Goal: Find specific page/section: Find specific page/section

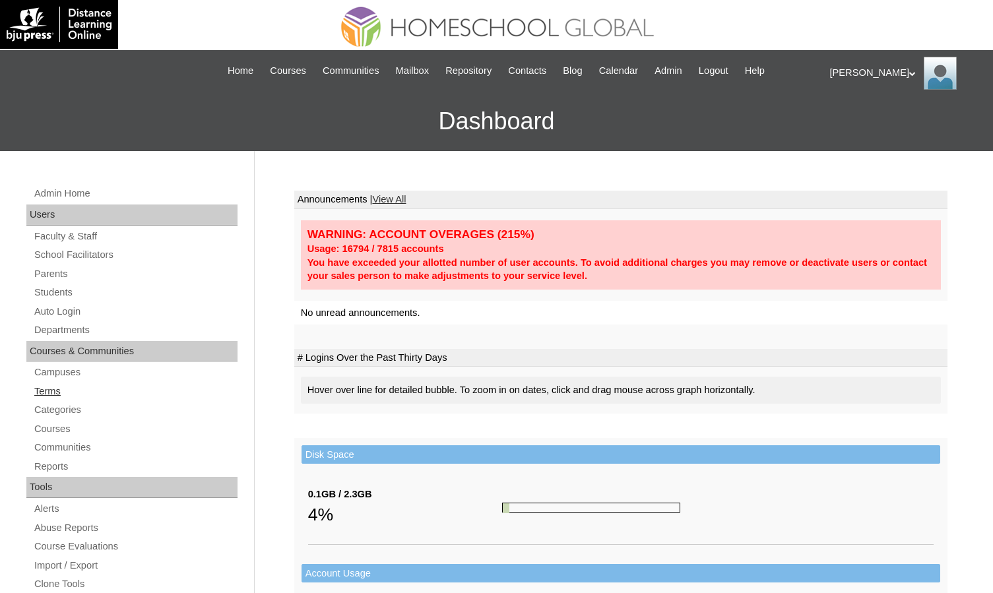
click at [59, 390] on link "Terms" at bounding box center [135, 391] width 205 height 16
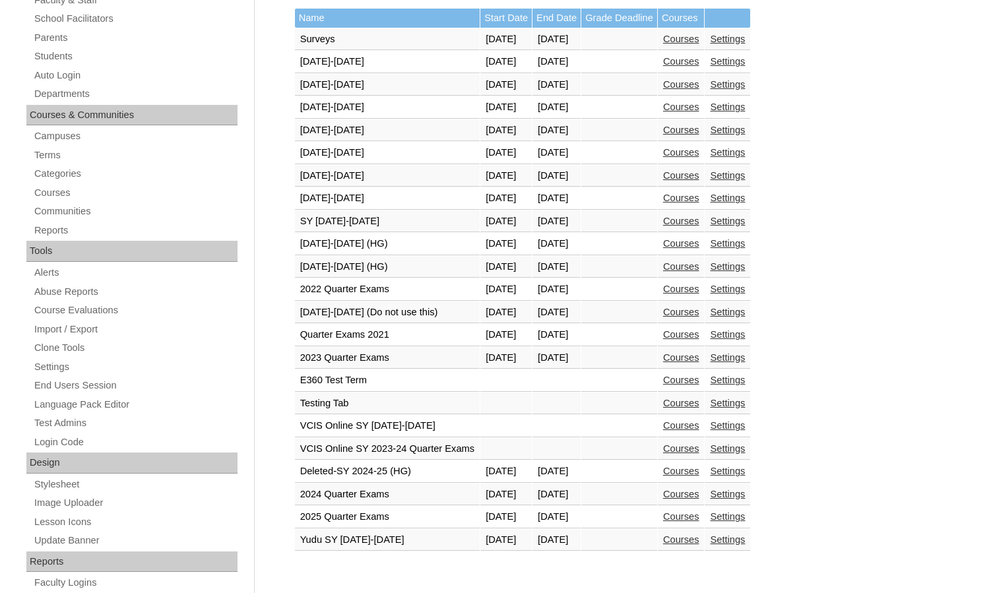
scroll to position [264, 0]
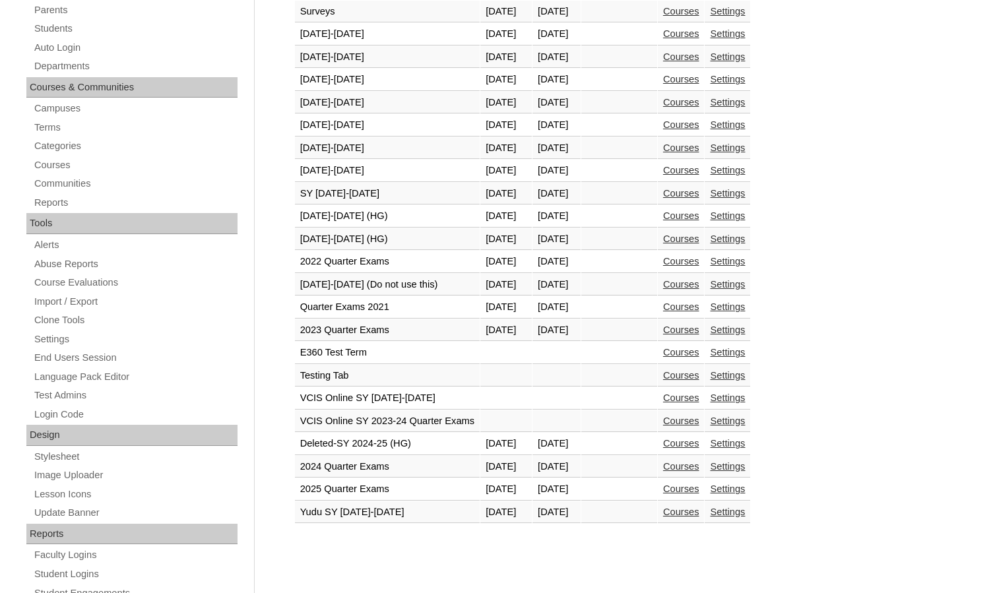
click at [699, 284] on link "Courses" at bounding box center [681, 284] width 36 height 11
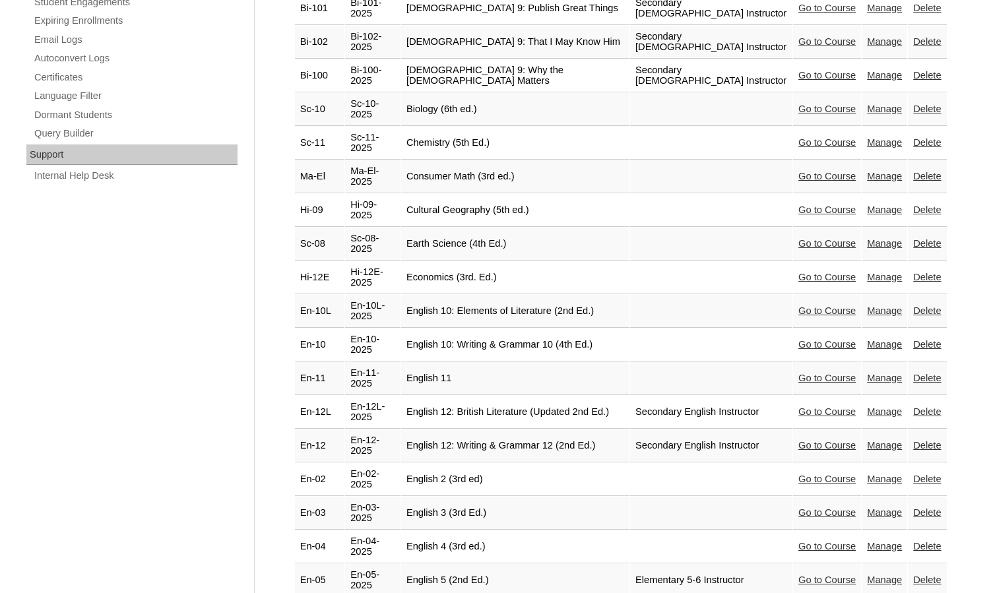
scroll to position [858, 0]
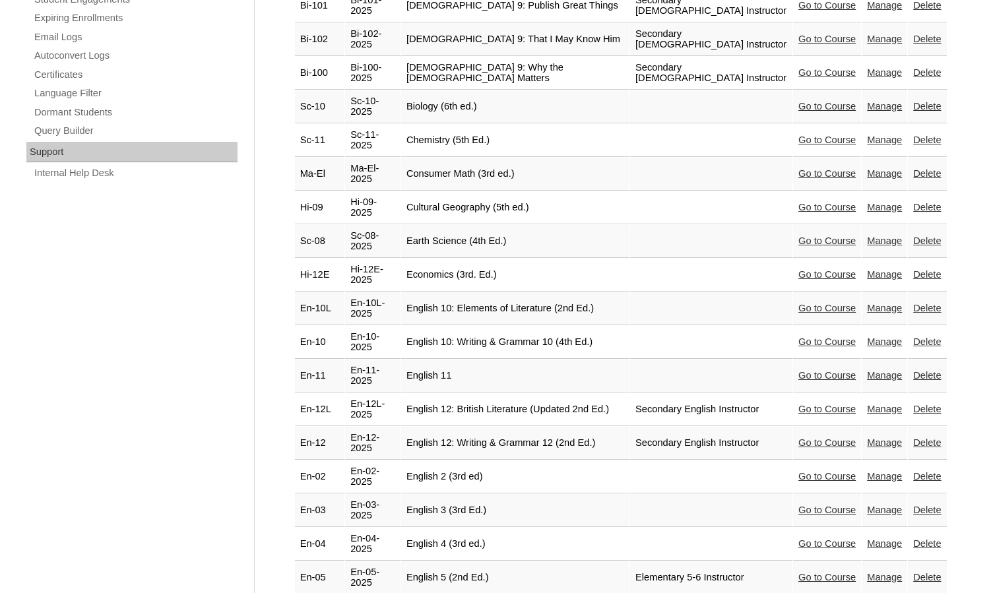
click at [826, 505] on link "Go to Course" at bounding box center [826, 510] width 57 height 11
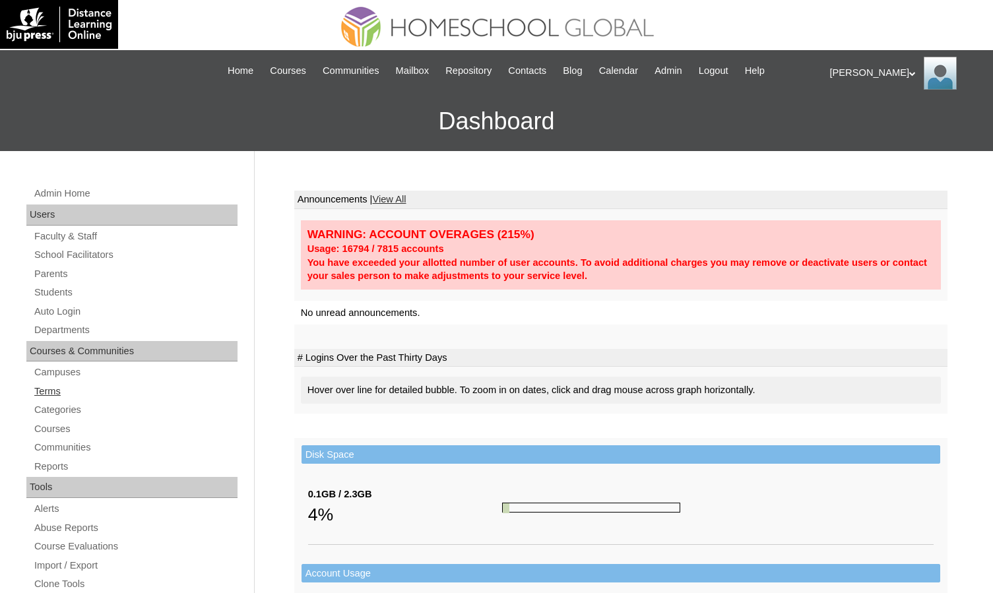
click at [59, 388] on link "Terms" at bounding box center [135, 391] width 205 height 16
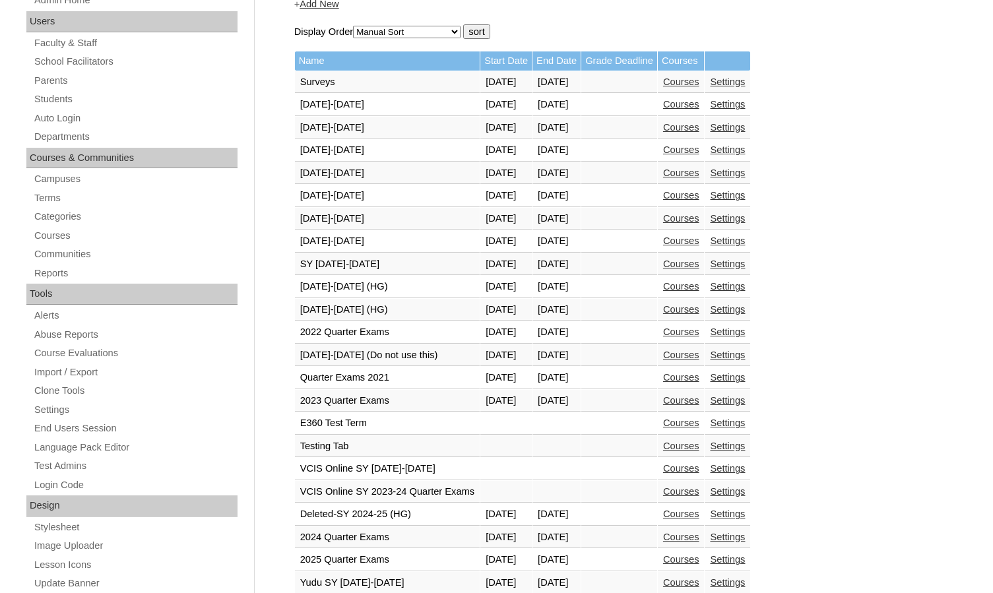
scroll to position [264, 0]
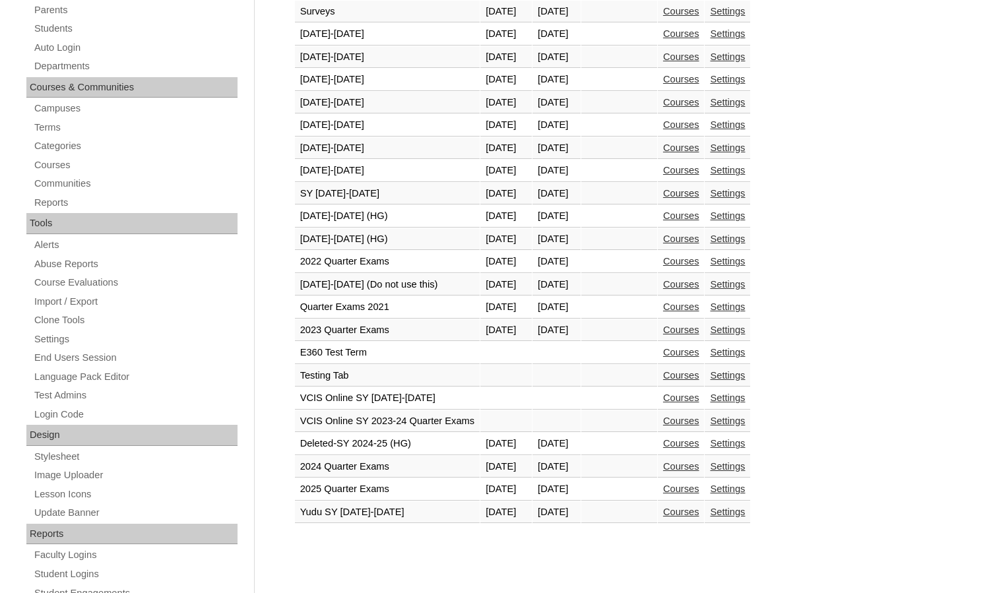
click at [699, 280] on link "Courses" at bounding box center [681, 284] width 36 height 11
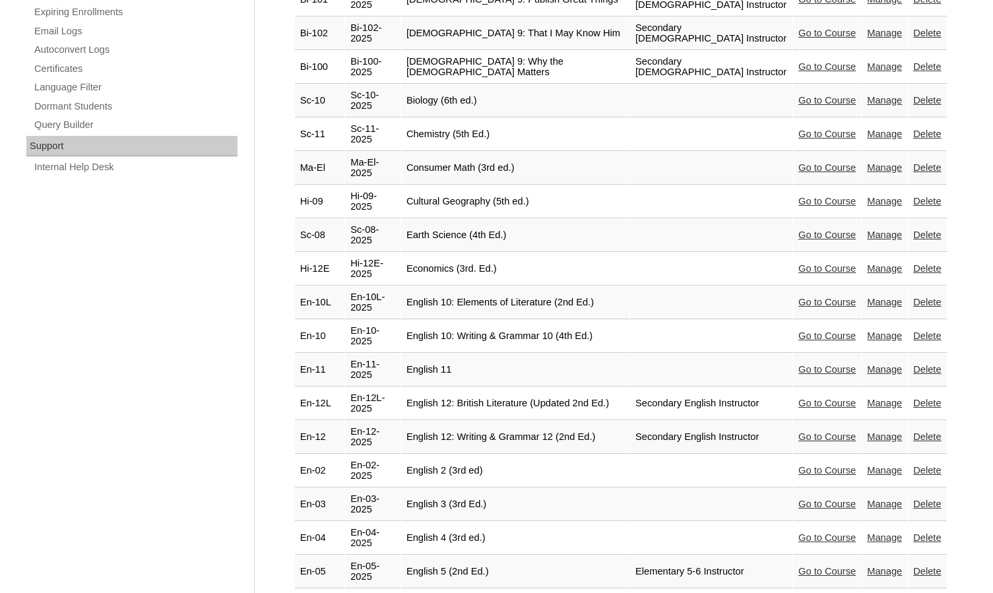
scroll to position [1056, 0]
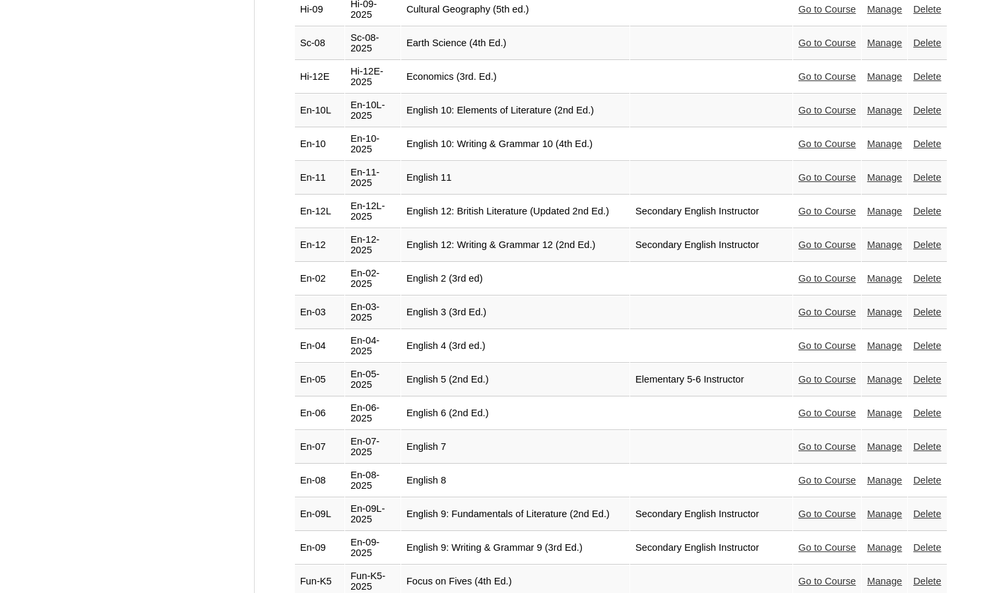
click at [803, 408] on link "Go to Course" at bounding box center [826, 413] width 57 height 11
